Goal: Task Accomplishment & Management: Manage account settings

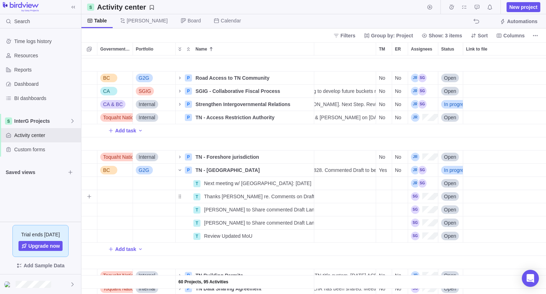
click at [450, 196] on span "Open" at bounding box center [450, 196] width 12 height 7
click at [455, 265] on span "Closed" at bounding box center [455, 263] width 16 height 7
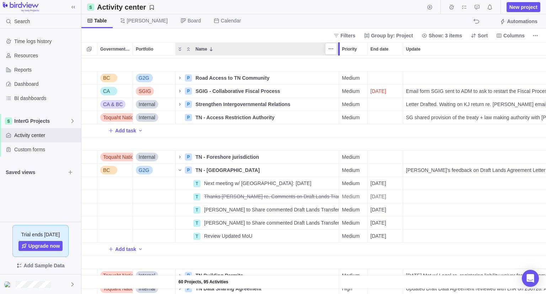
drag, startPoint x: 313, startPoint y: 52, endPoint x: 338, endPoint y: 59, distance: 25.4
click at [338, 59] on div "Government Level Portfolio Name Priority End date Update TM ER Assignees Status…" at bounding box center [313, 168] width 465 height 252
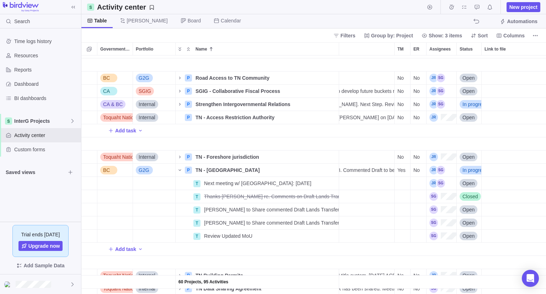
scroll to position [0, 252]
click at [437, 237] on div "Assignees" at bounding box center [441, 236] width 27 height 9
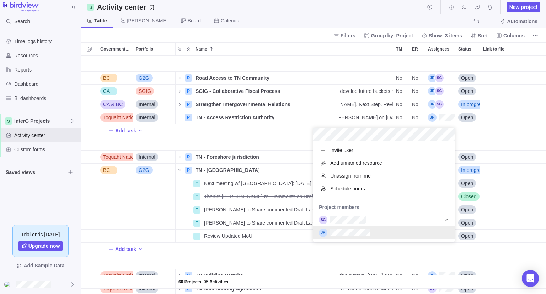
scroll to position [95, 136]
click at [339, 260] on div "60 Projects, 95 Activities CA & BC MTS P Maa-nulth Tripartite Implementation Co…" at bounding box center [313, 174] width 465 height 238
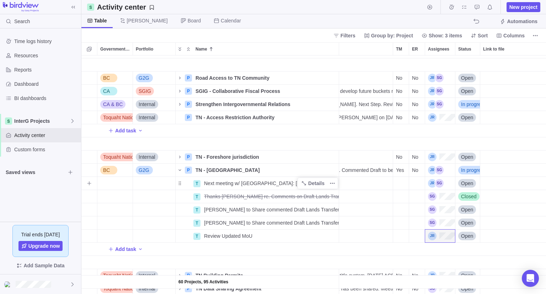
click at [278, 186] on div "Next meeting w/ [GEOGRAPHIC_DATA]: [DATE]" at bounding box center [270, 183] width 138 height 13
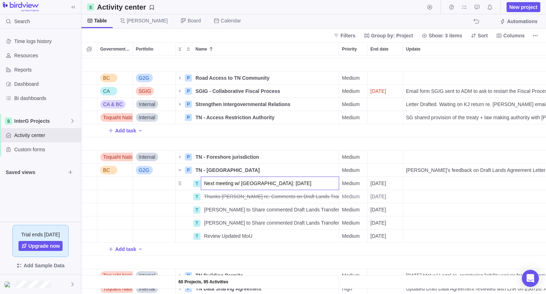
click at [278, 181] on input "Next meeting w/ [GEOGRAPHIC_DATA]: [DATE]" at bounding box center [270, 183] width 138 height 14
click at [248, 184] on input "Next meeting w/ [GEOGRAPHIC_DATA]: [DATE]" at bounding box center [270, 183] width 138 height 14
type input "Next meeting w/ [GEOGRAPHIC_DATA], including Legal Teams : [DATE]"
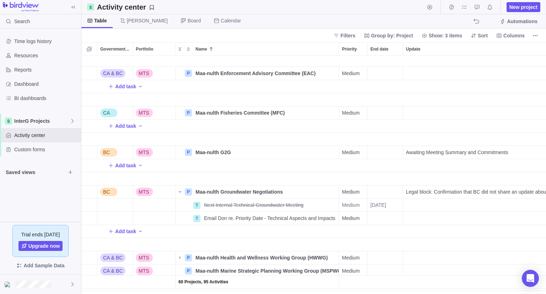
scroll to position [748, 0]
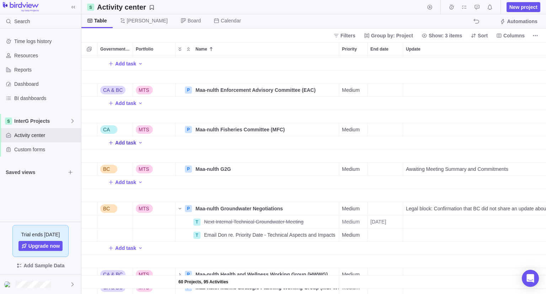
click at [127, 141] on span "Add task" at bounding box center [125, 142] width 21 height 7
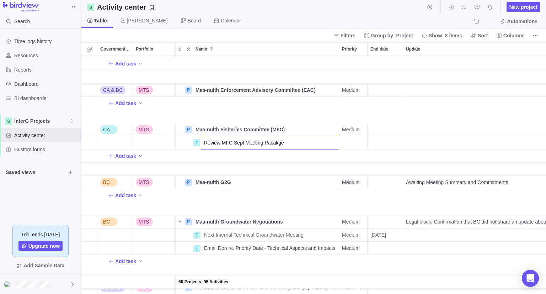
type input "Review MFC Sept Meeting Pacakge"
click at [384, 147] on div "End date" at bounding box center [385, 142] width 35 height 13
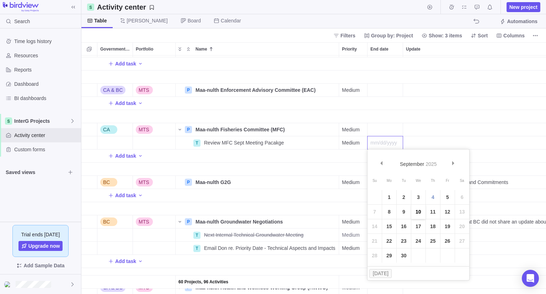
click at [417, 212] on link "10" at bounding box center [419, 212] width 14 height 14
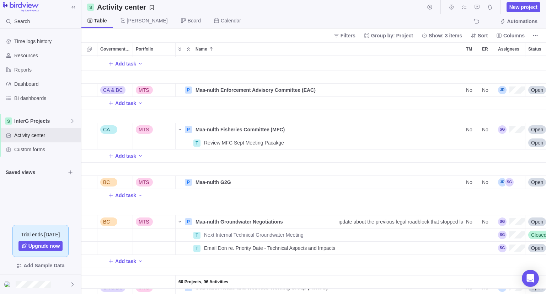
scroll to position [0, 185]
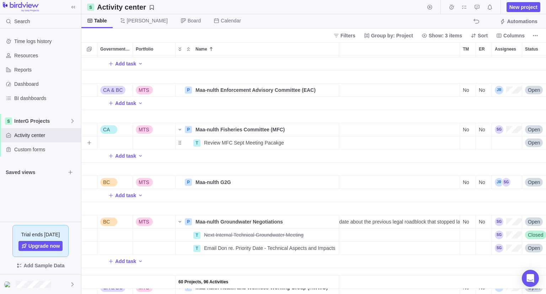
click at [509, 145] on div "Assignees" at bounding box center [507, 142] width 30 height 13
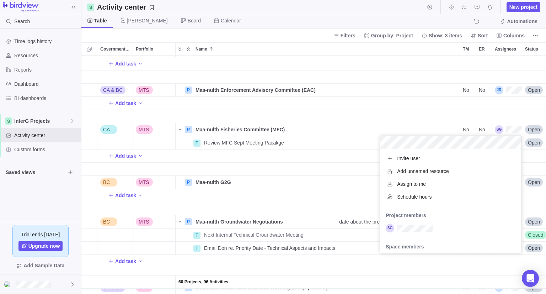
scroll to position [98, 136]
click at [305, 168] on div "60 Projects, 96 Activities Add task CA LCAC P LCAC Advocacy Subgroup Details Me…" at bounding box center [313, 174] width 465 height 238
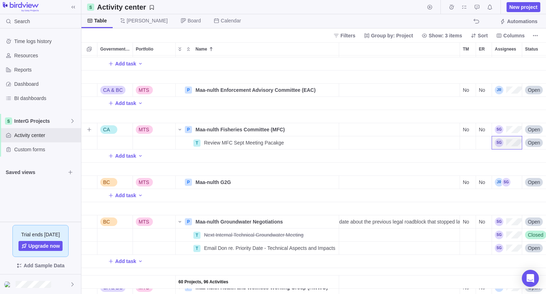
click at [366, 129] on div "Update" at bounding box center [339, 129] width 242 height 13
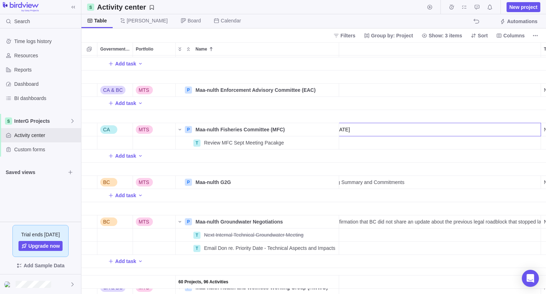
type input "Next Meeting: [DATE]"
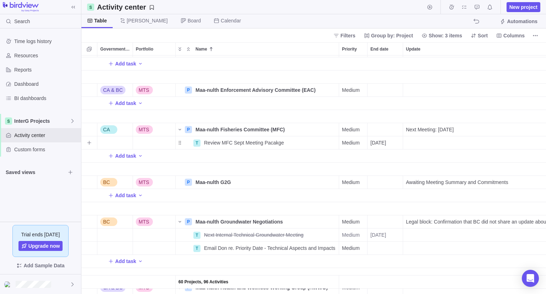
drag, startPoint x: 215, startPoint y: 137, endPoint x: 223, endPoint y: 163, distance: 26.5
click at [223, 163] on div "Name" at bounding box center [258, 169] width 164 height 13
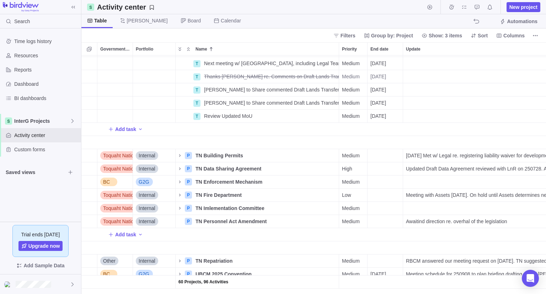
scroll to position [1346, 0]
